Goal: Information Seeking & Learning: Learn about a topic

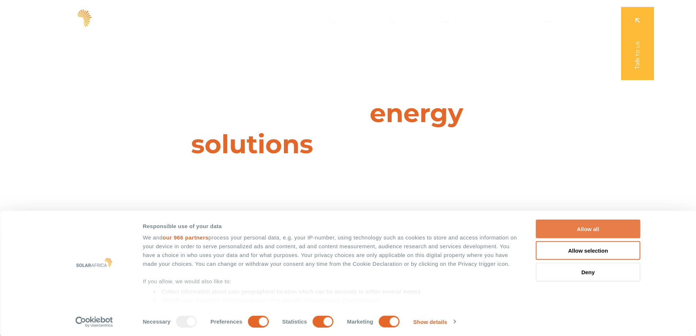
click at [573, 225] on button "Allow all" at bounding box center [588, 229] width 105 height 19
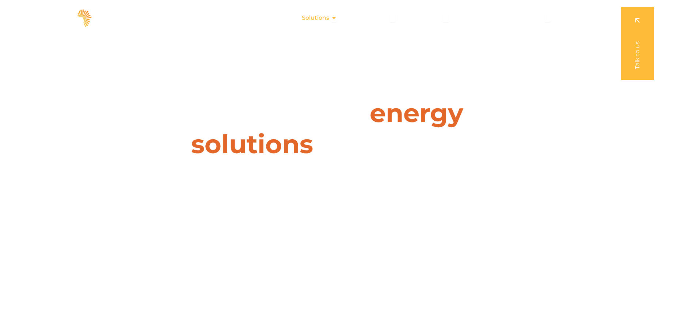
click at [329, 19] on span "Solutions" at bounding box center [315, 18] width 27 height 9
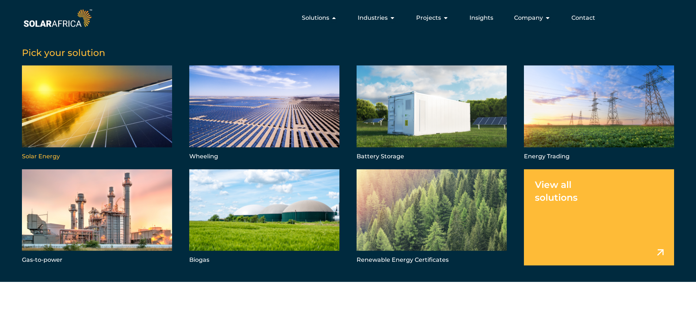
click at [114, 118] on link "Menu" at bounding box center [97, 113] width 150 height 96
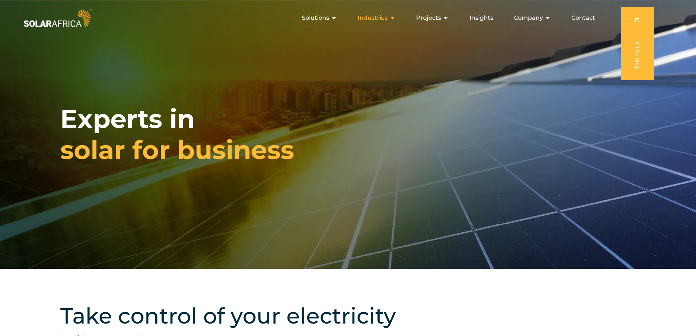
click at [372, 20] on span "Industries" at bounding box center [373, 18] width 30 height 9
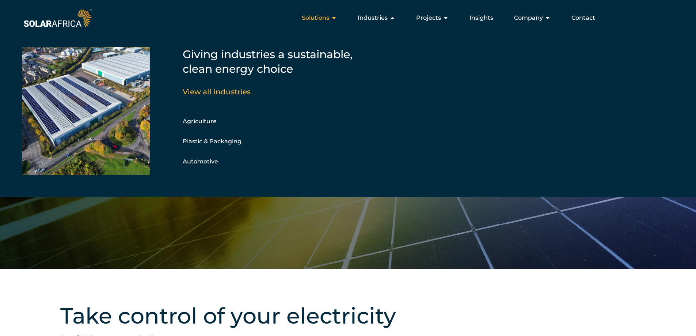
click at [319, 16] on span "Solutions" at bounding box center [315, 18] width 27 height 9
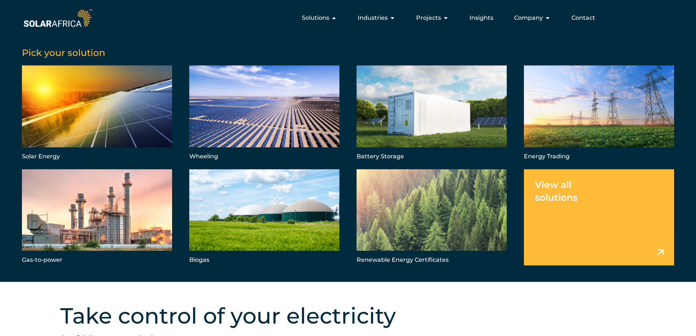
click at [578, 199] on link "Menu" at bounding box center [599, 217] width 150 height 96
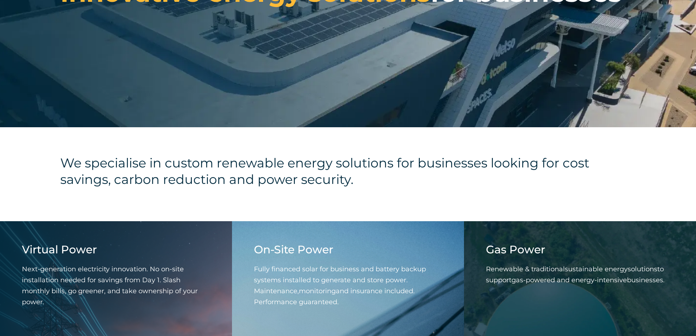
scroll to position [183, 0]
